Goal: Task Accomplishment & Management: Manage account settings

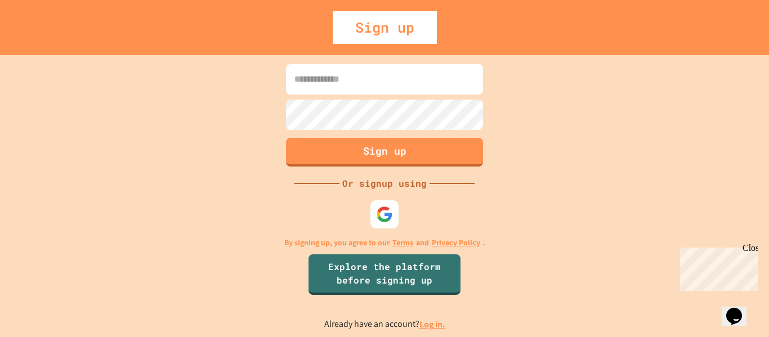
click at [372, 70] on input at bounding box center [384, 79] width 197 height 30
click at [390, 220] on img at bounding box center [385, 214] width 19 height 19
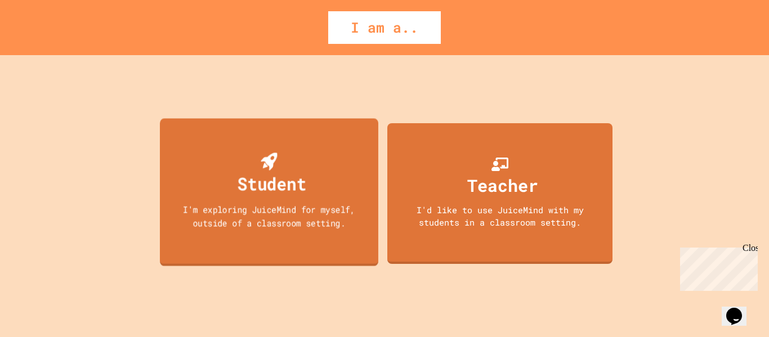
click at [283, 250] on div "Student I'm exploring JuiceMind for myself, outside of a classroom setting." at bounding box center [269, 192] width 218 height 148
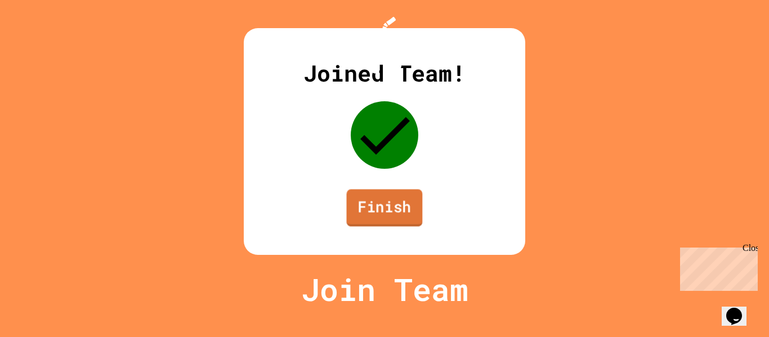
click at [386, 226] on link "Finish" at bounding box center [385, 207] width 76 height 37
